Goal: Task Accomplishment & Management: Complete application form

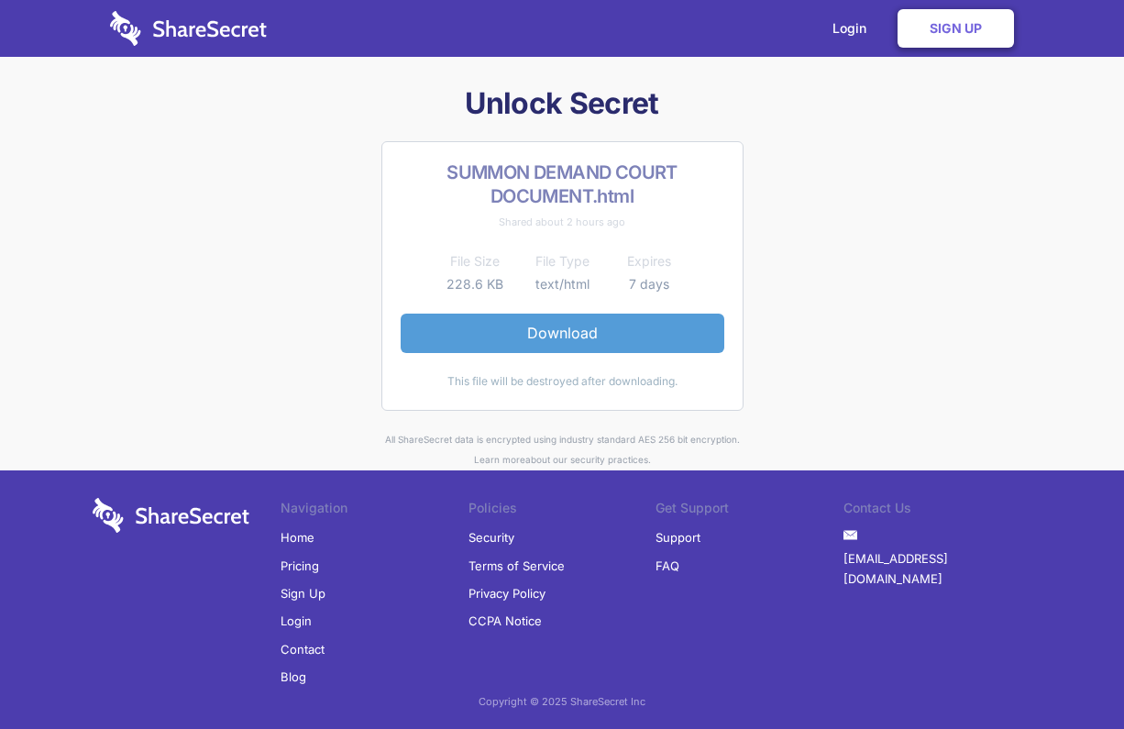
click at [562, 325] on link "Download" at bounding box center [563, 333] width 324 height 39
click at [848, 27] on link "Login" at bounding box center [854, 28] width 80 height 57
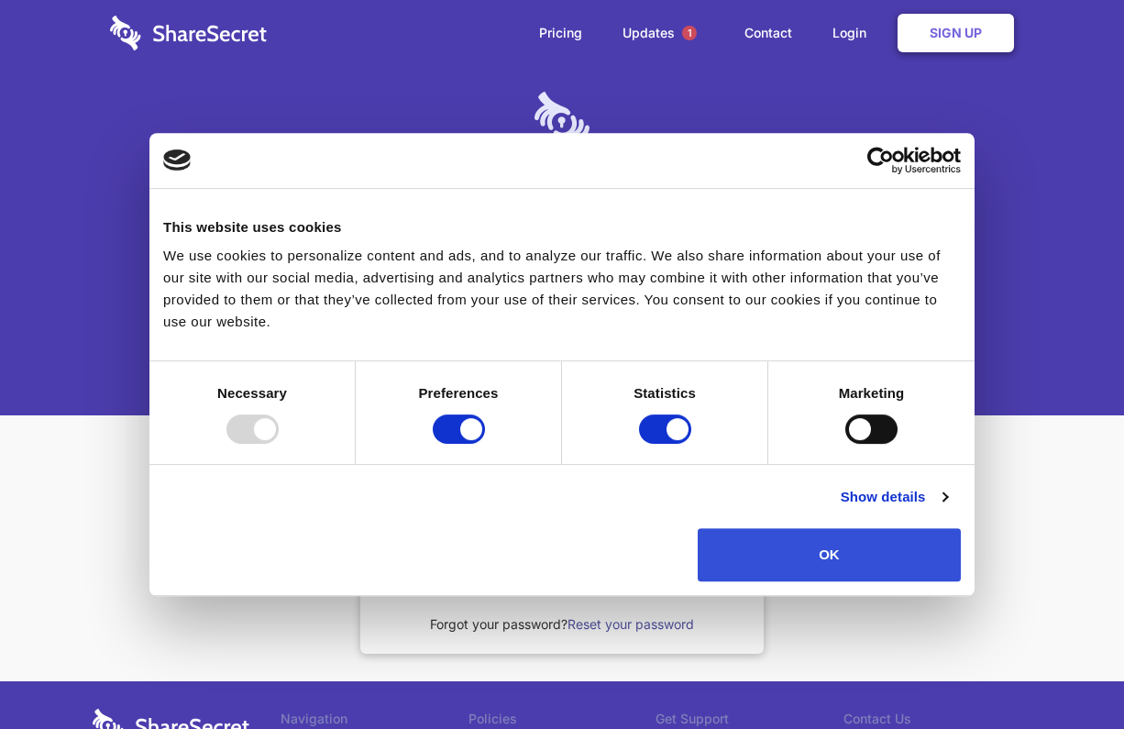
click at [844, 564] on button "OK" at bounding box center [829, 554] width 263 height 53
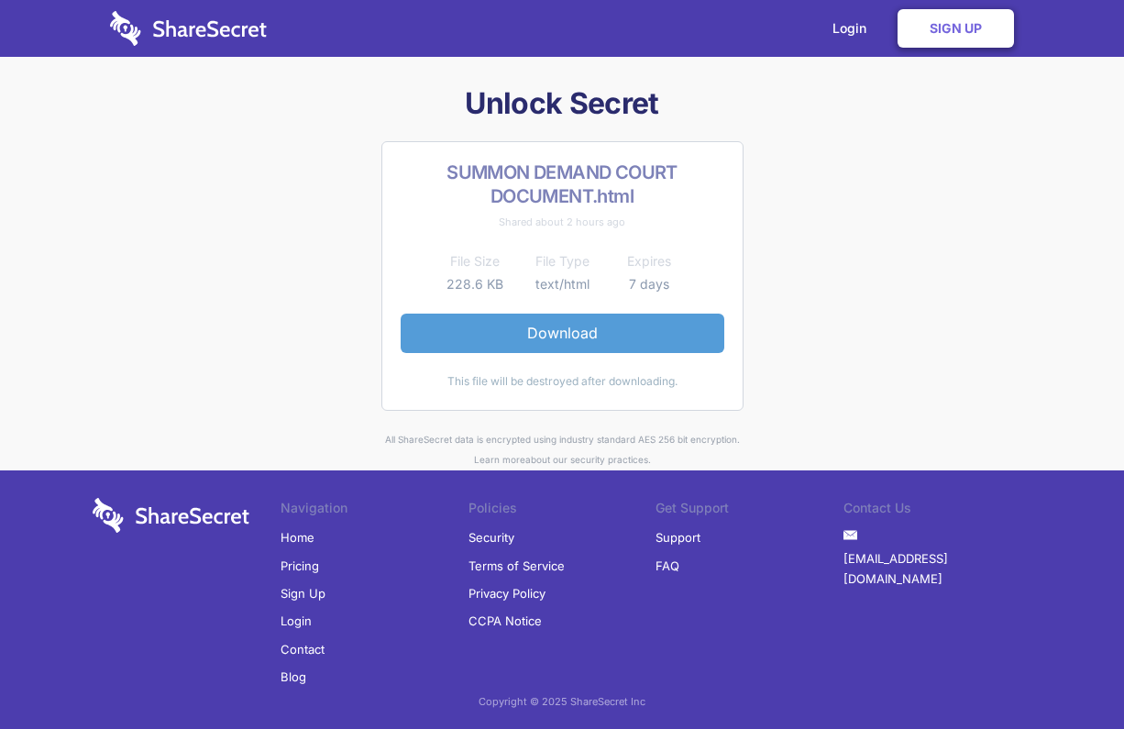
click at [557, 334] on link "Download" at bounding box center [563, 333] width 324 height 39
click at [940, 33] on link "Sign Up" at bounding box center [956, 28] width 116 height 39
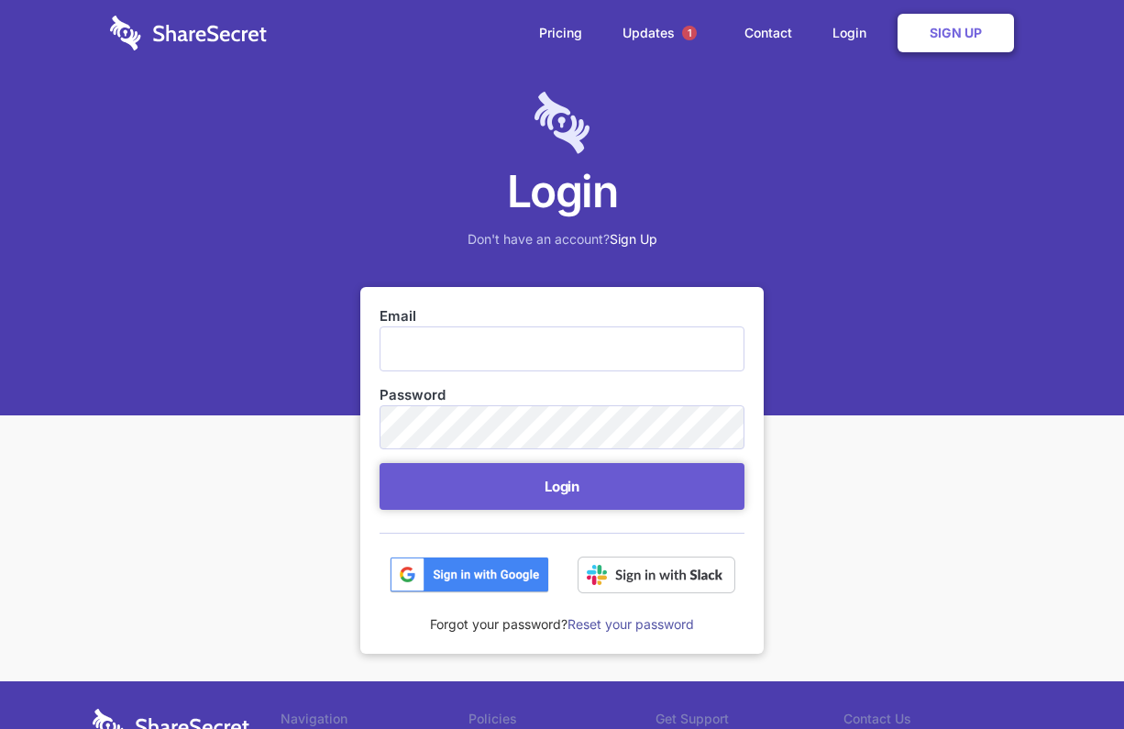
click at [395, 357] on input "Email" at bounding box center [562, 348] width 365 height 44
type input "[PERSON_NAME][EMAIL_ADDRESS][DOMAIN_NAME]"
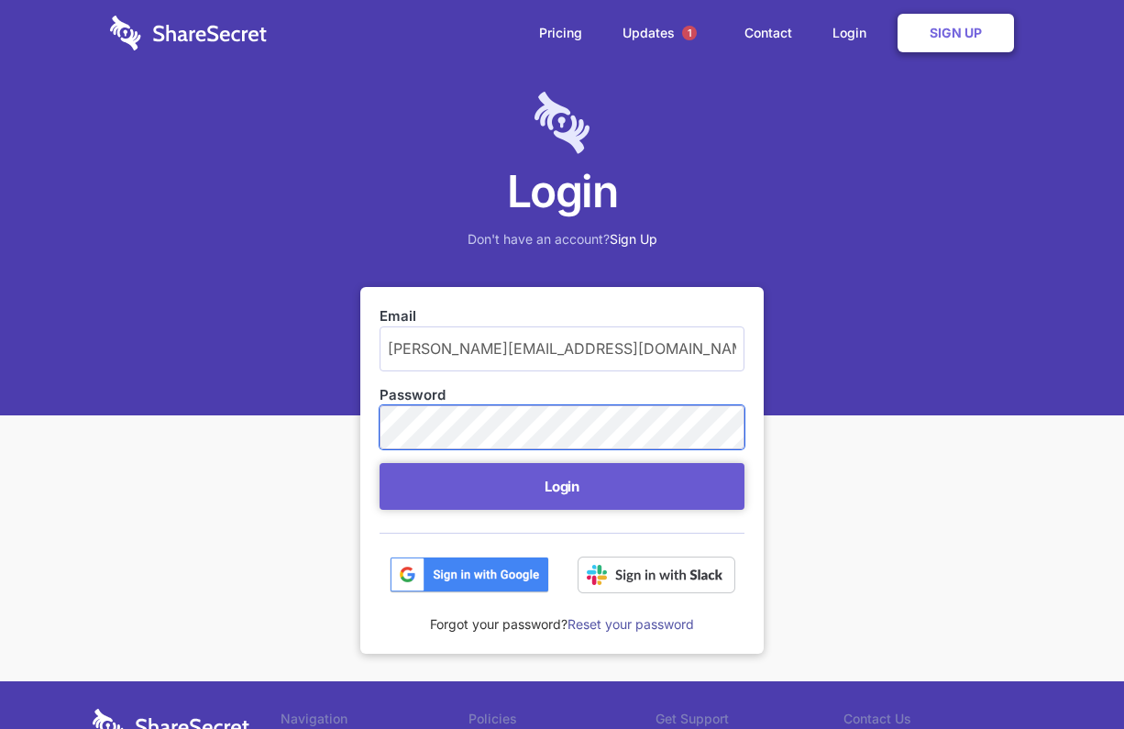
scroll to position [4, 0]
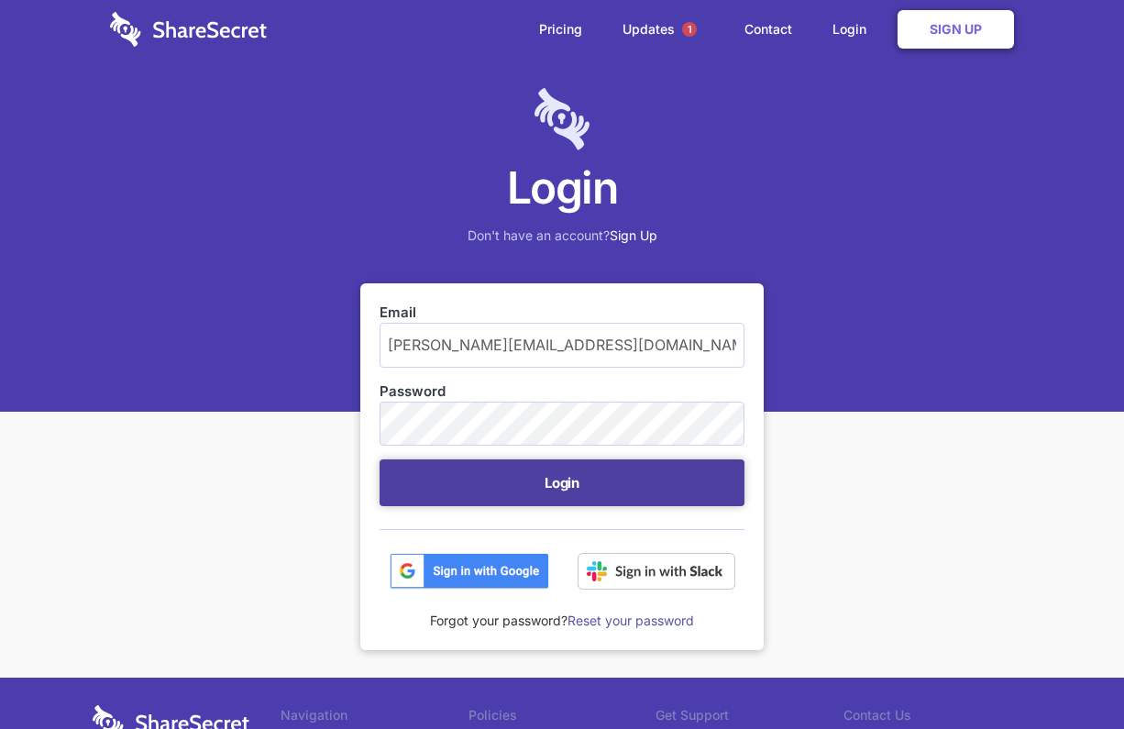
click at [532, 480] on button "Login" at bounding box center [562, 482] width 365 height 47
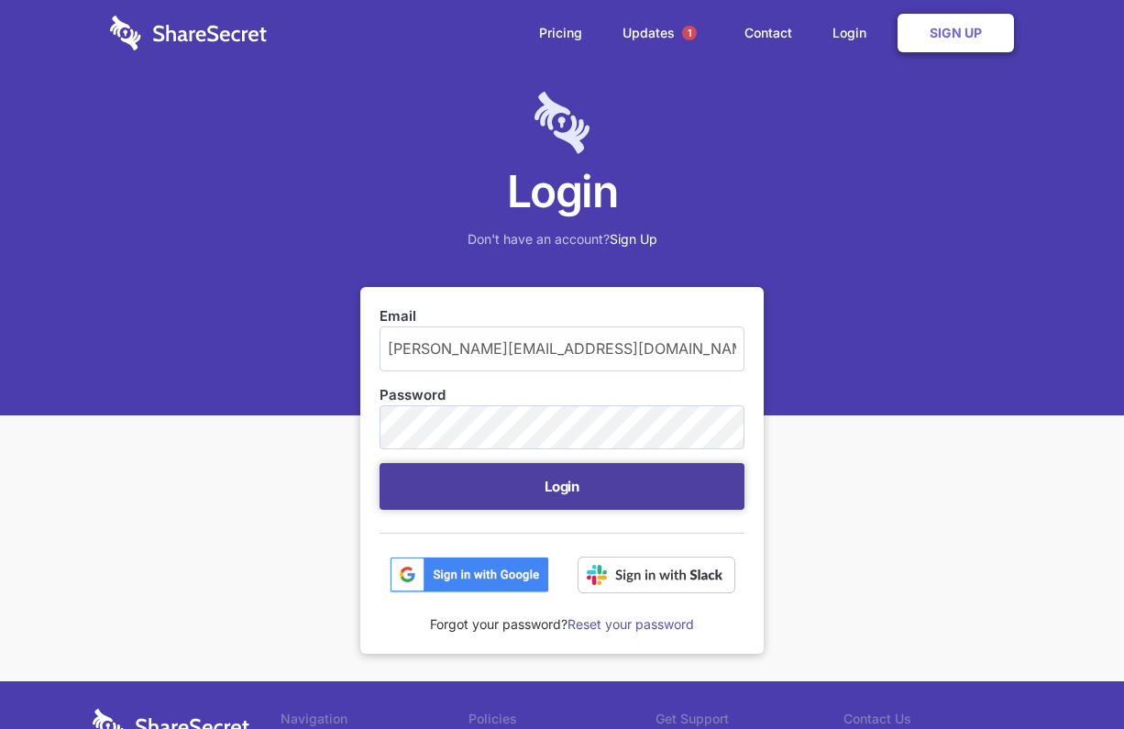
click at [571, 491] on button "Login" at bounding box center [562, 486] width 365 height 47
click at [562, 483] on button "Login" at bounding box center [562, 486] width 365 height 47
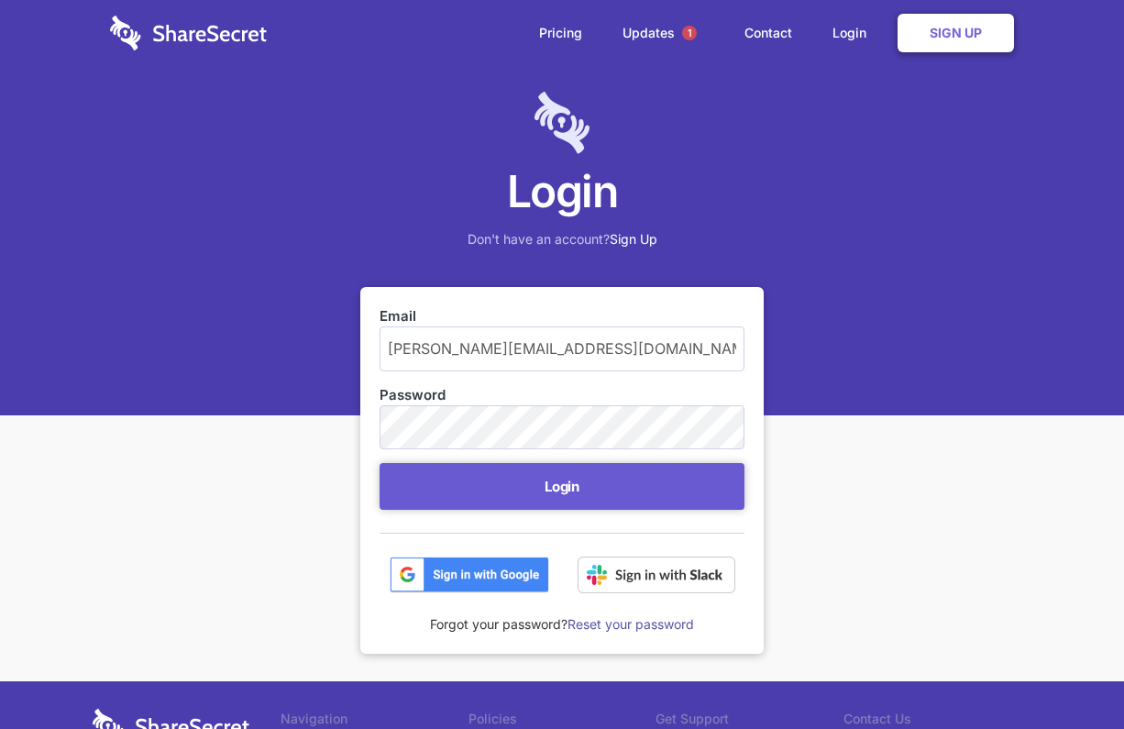
click at [562, 483] on button "Login" at bounding box center [562, 486] width 365 height 47
click at [478, 570] on img at bounding box center [470, 575] width 160 height 37
